Goal: Communication & Community: Answer question/provide support

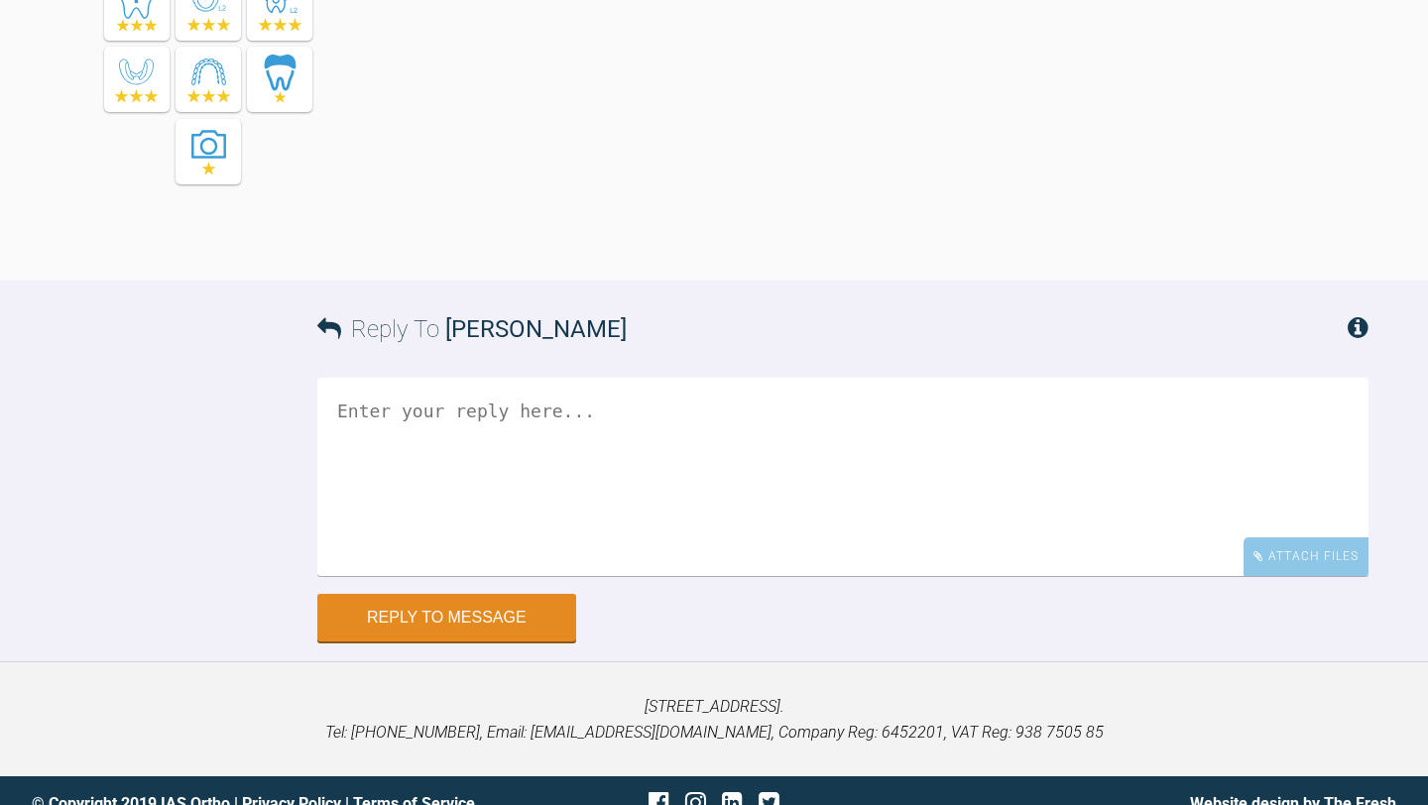
scroll to position [5943, 0]
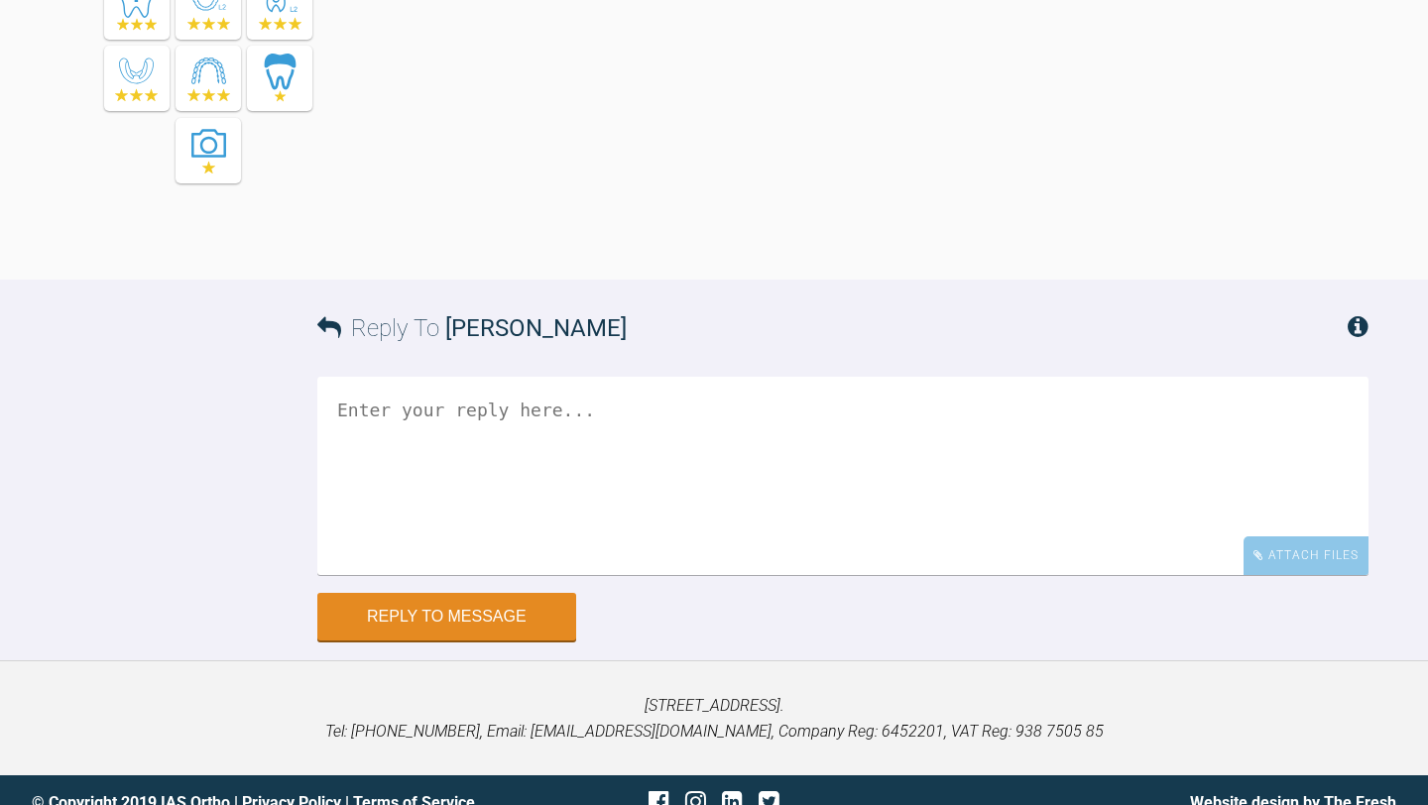
click at [827, 575] on textarea at bounding box center [842, 476] width 1051 height 198
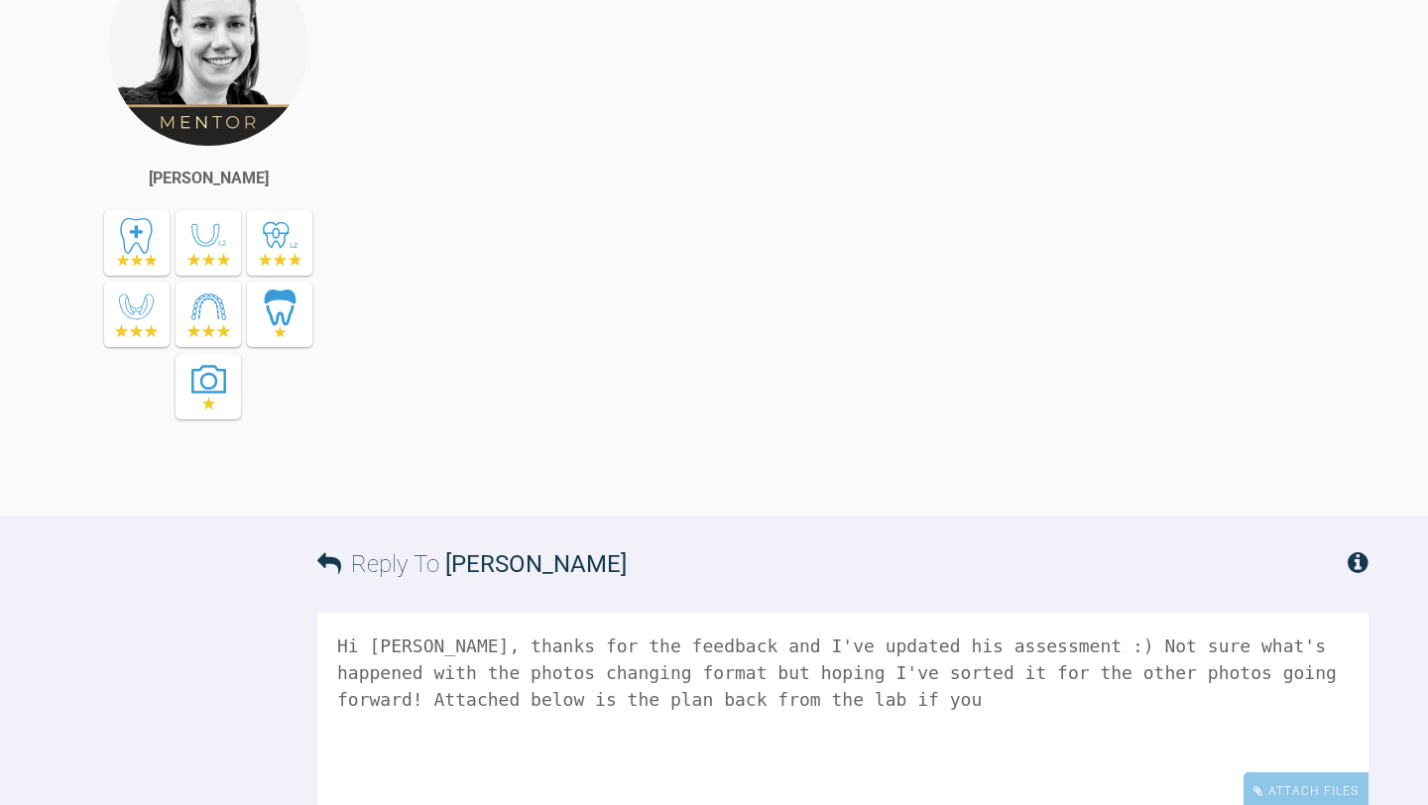
scroll to position [6031, 0]
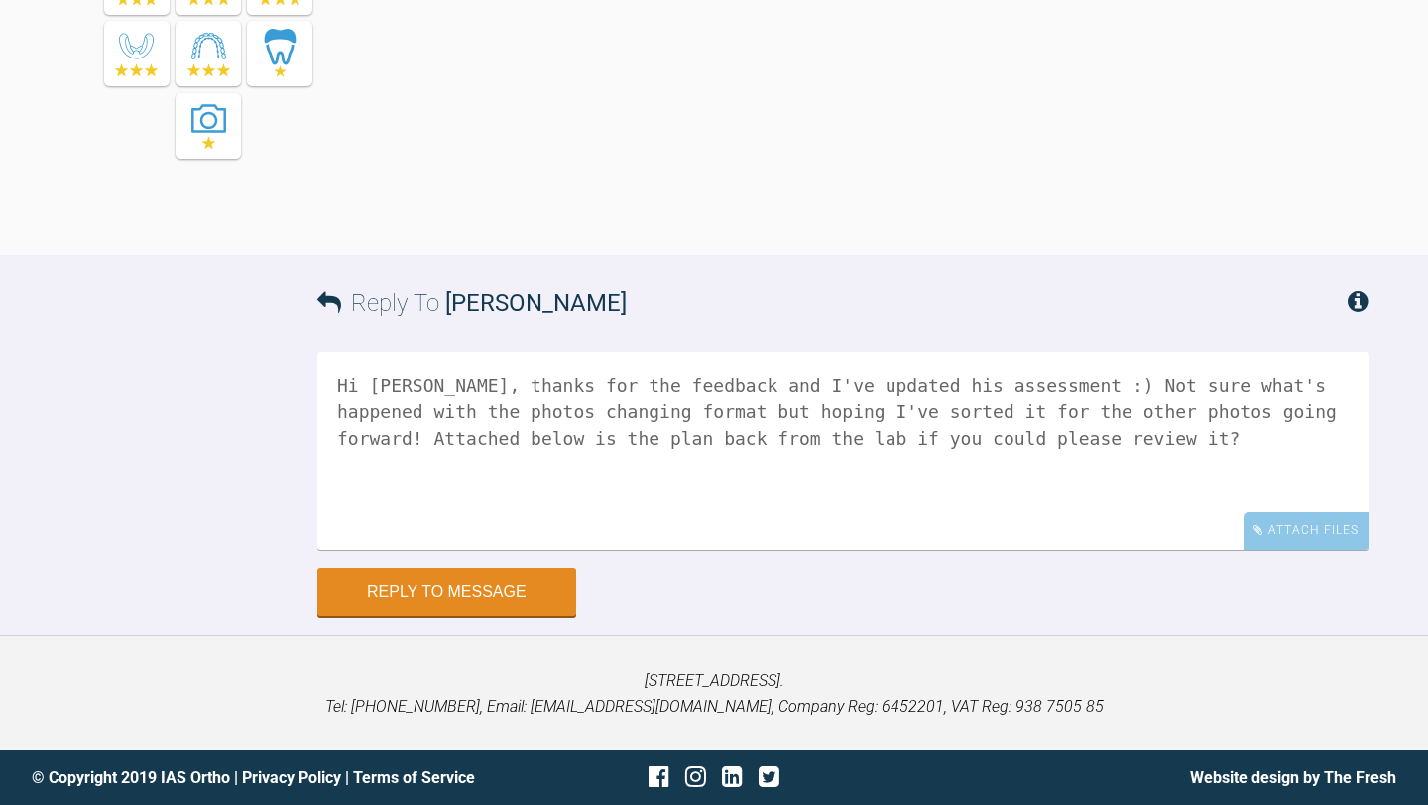
click at [613, 437] on textarea "Hi [PERSON_NAME], thanks for the feedback and I've updated his assessment :) No…" at bounding box center [842, 451] width 1051 height 198
click at [1224, 435] on textarea "Hi [PERSON_NAME], thanks for the feedback and I've updated his assessment :) No…" at bounding box center [842, 451] width 1051 height 198
type textarea "Hi [PERSON_NAME], thanks for the feedback and I've updated his assessment :) No…"
click at [1294, 534] on div "Attach Files" at bounding box center [1306, 531] width 125 height 39
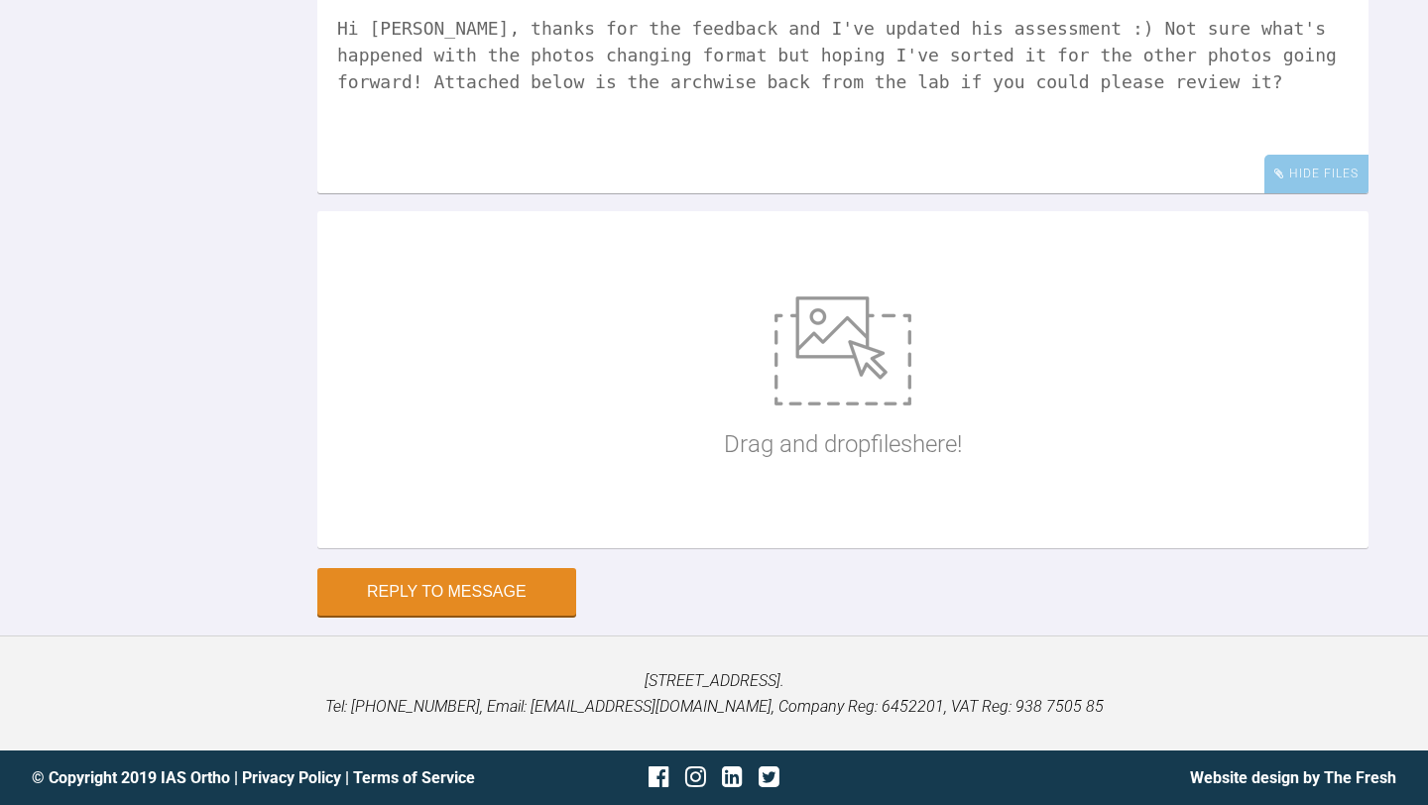
scroll to position [6388, 0]
click at [791, 443] on p "Drag and drop files here!" at bounding box center [843, 445] width 238 height 38
type input "C:\fakepath\M [PERSON_NAME] archwise plan.pdf"
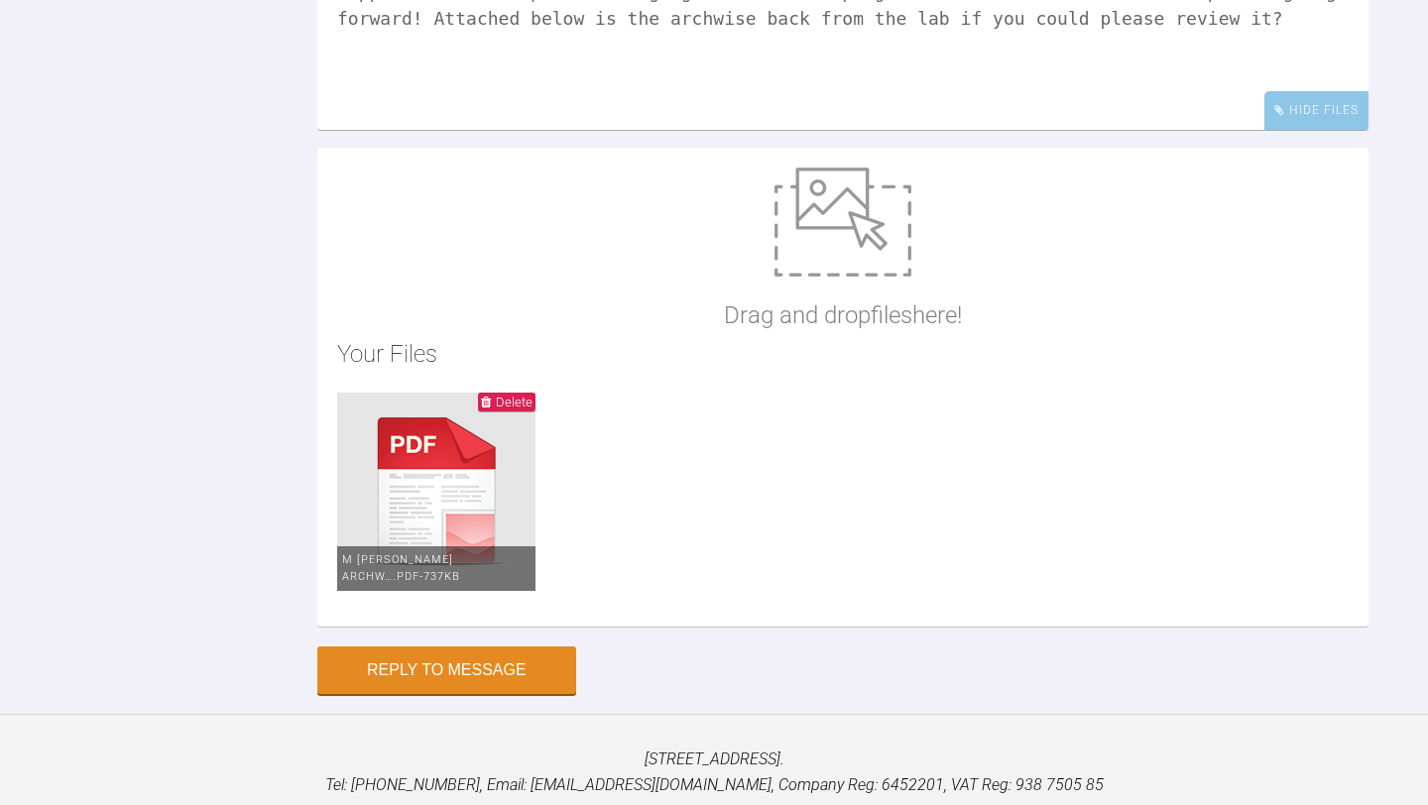
click at [1234, 91] on textarea "Hi [PERSON_NAME], thanks for the feedback and I've updated his assessment :) No…" at bounding box center [842, 31] width 1051 height 198
type textarea "Hi [PERSON_NAME], thanks for the feedback and I've updated his assessment :) No…"
click at [531, 696] on button "Reply to Message" at bounding box center [446, 673] width 259 height 48
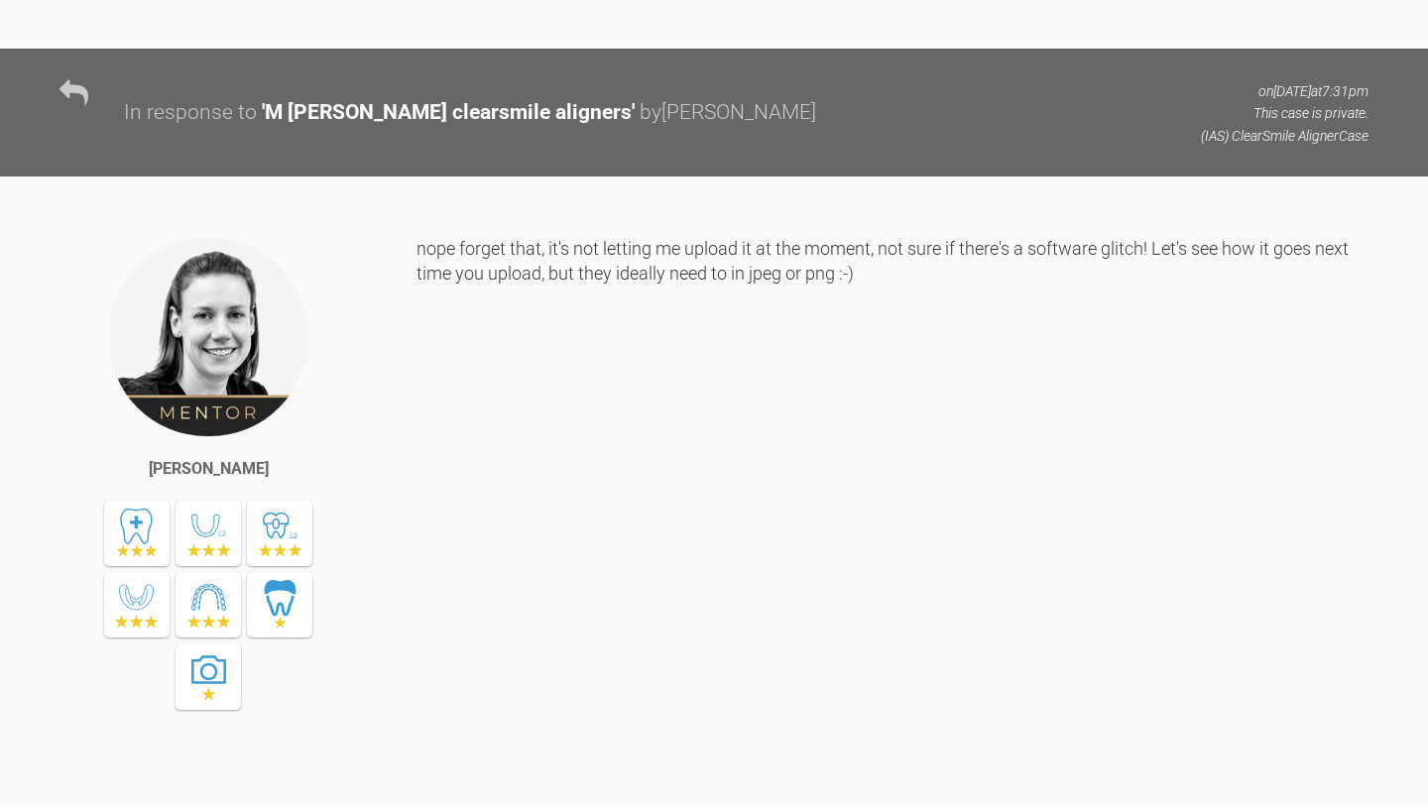
scroll to position [5289, 0]
